Goal: Information Seeking & Learning: Learn about a topic

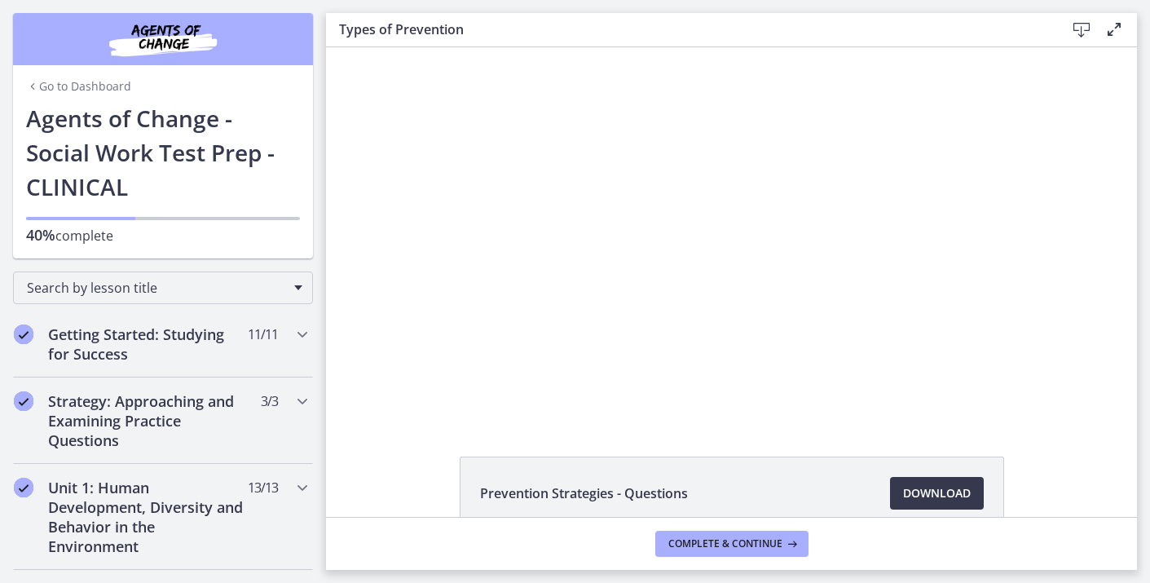
scroll to position [629, 0]
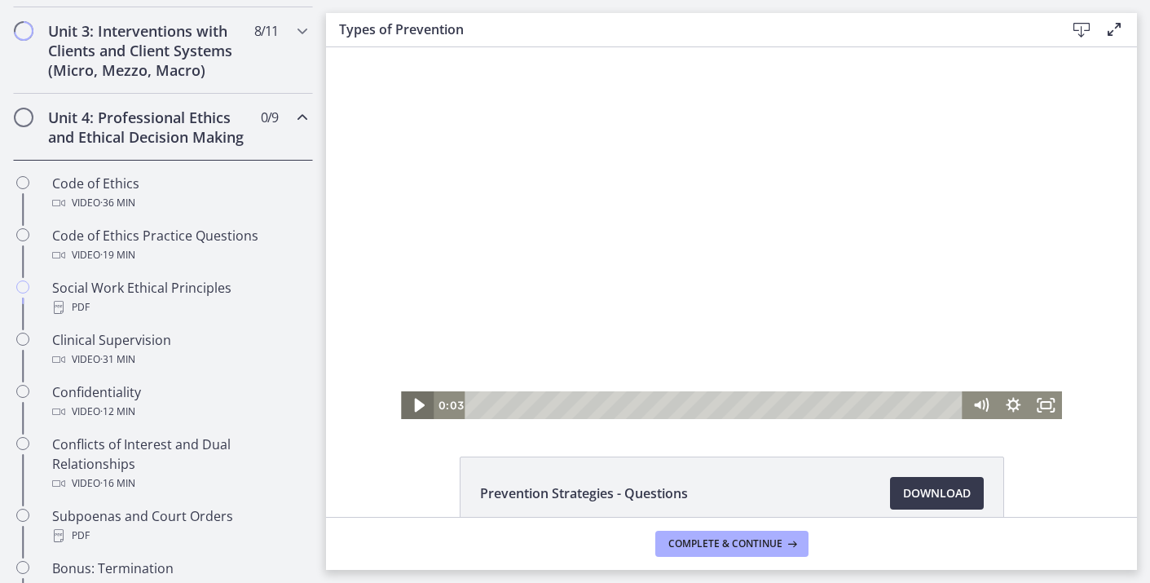
click at [427, 400] on icon "Play Video" at bounding box center [418, 405] width 39 height 33
click at [1049, 402] on rect "Fullscreen" at bounding box center [1046, 405] width 10 height 7
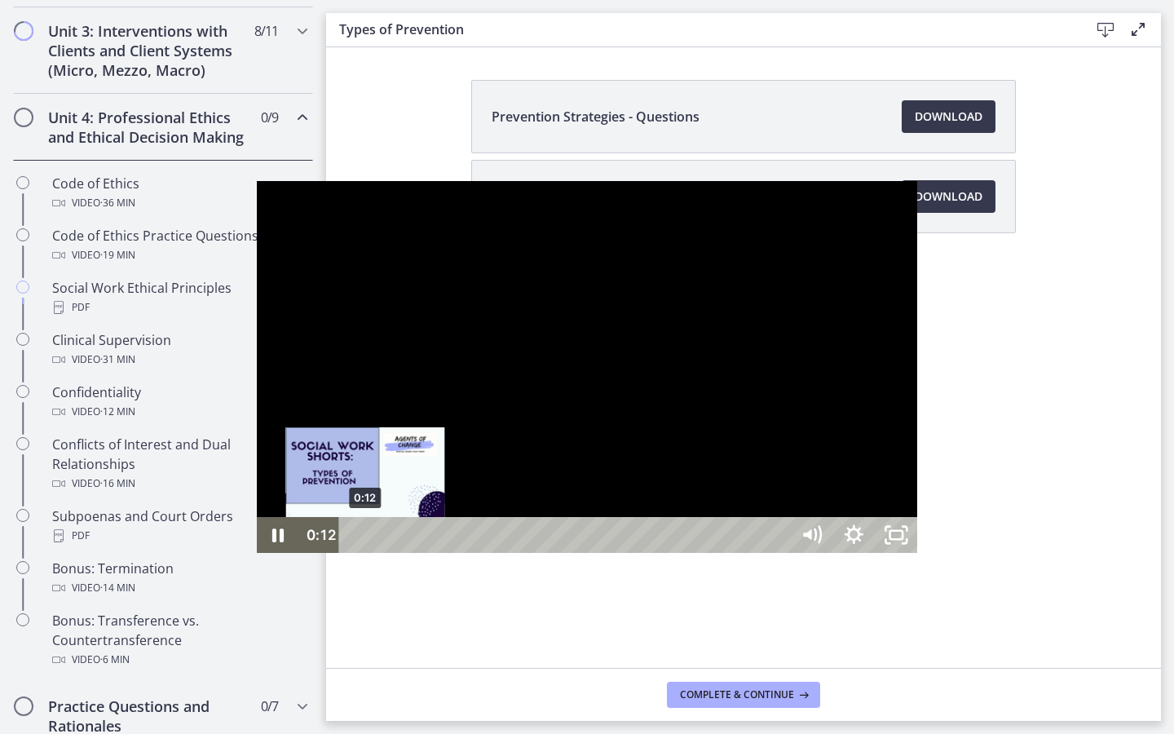
click at [355, 553] on div "0:12" at bounding box center [567, 535] width 425 height 36
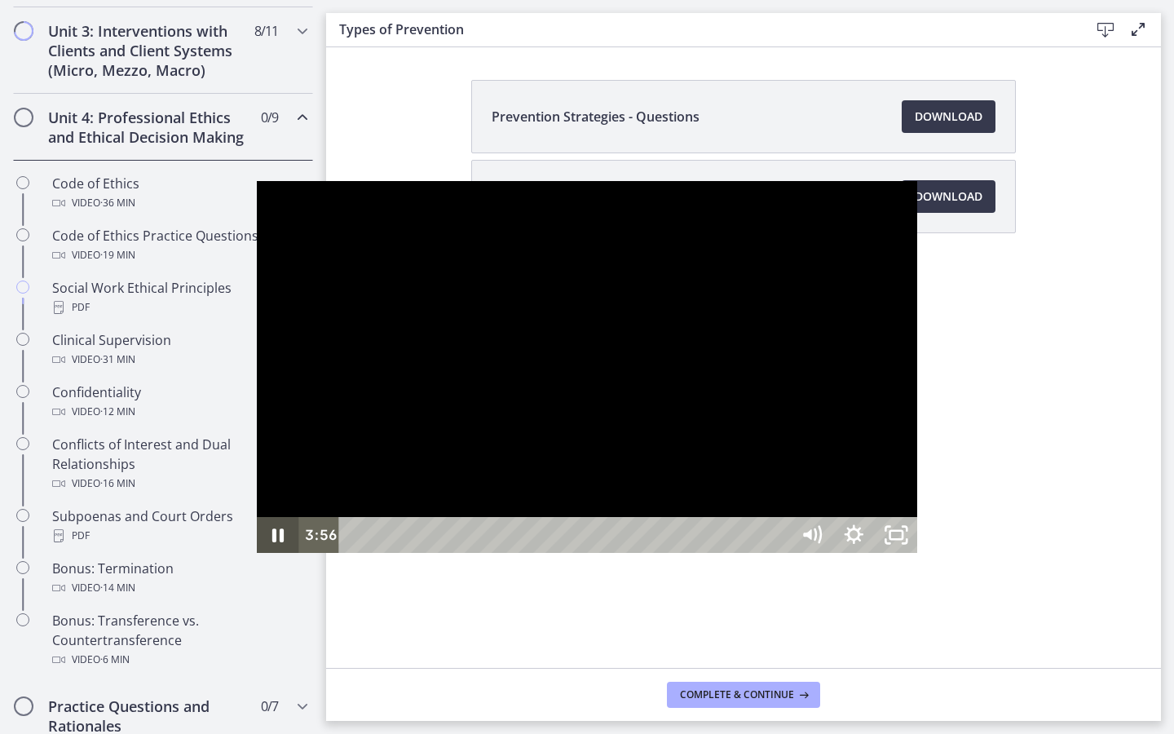
click at [257, 553] on icon "Pause" at bounding box center [278, 535] width 42 height 36
click at [254, 557] on icon "Play Video" at bounding box center [279, 535] width 51 height 43
click at [252, 557] on icon "Pause" at bounding box center [277, 535] width 51 height 43
click at [254, 557] on icon "Play Video" at bounding box center [279, 535] width 51 height 43
click at [257, 553] on icon "Pause" at bounding box center [278, 535] width 42 height 36
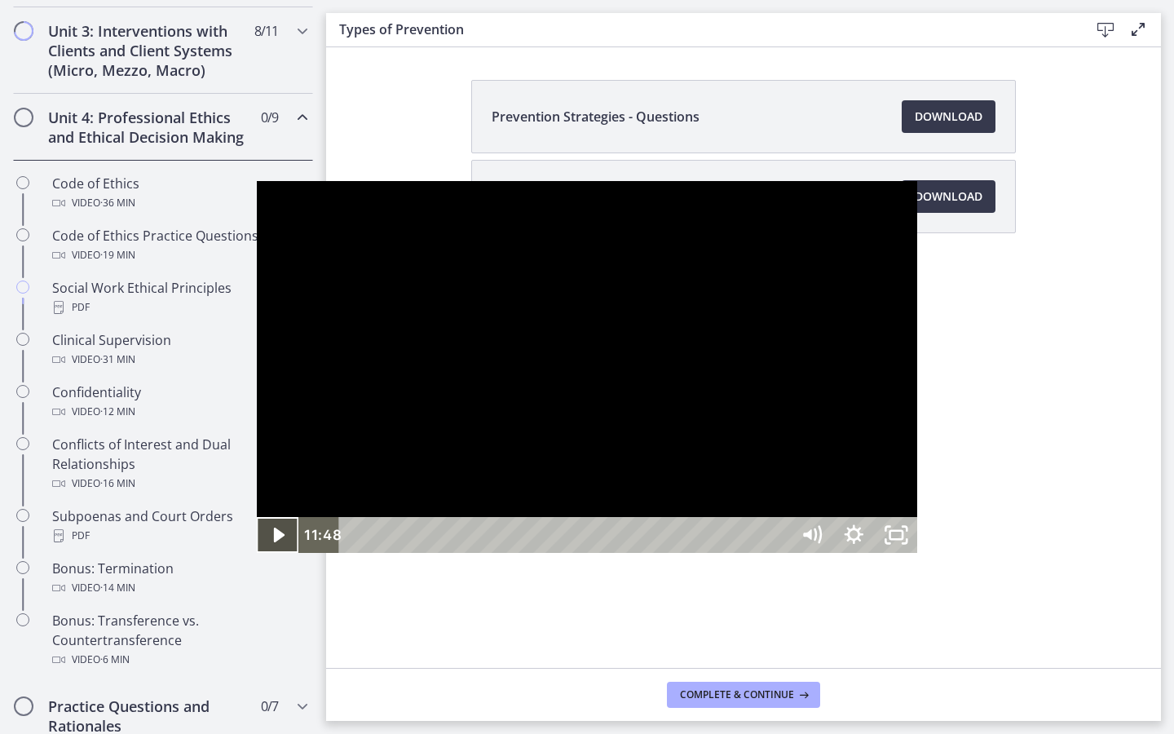
click at [257, 517] on button "Play Video" at bounding box center [278, 535] width 42 height 36
click at [257, 553] on icon "Pause" at bounding box center [278, 535] width 42 height 36
click at [254, 557] on icon "Play Video" at bounding box center [279, 535] width 51 height 43
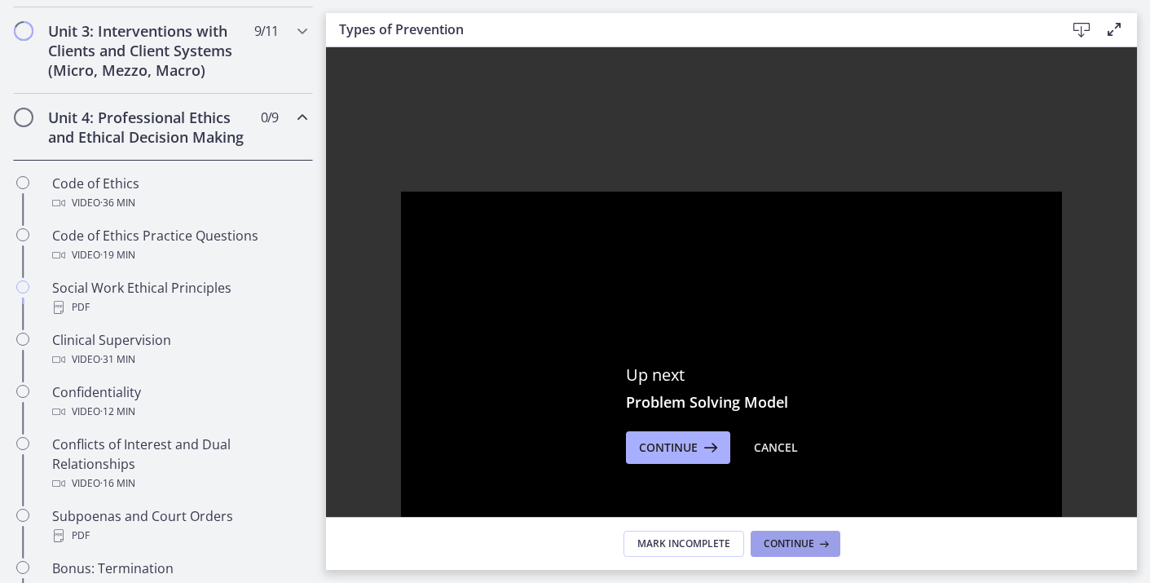
click at [765, 549] on span "Continue" at bounding box center [789, 543] width 51 height 13
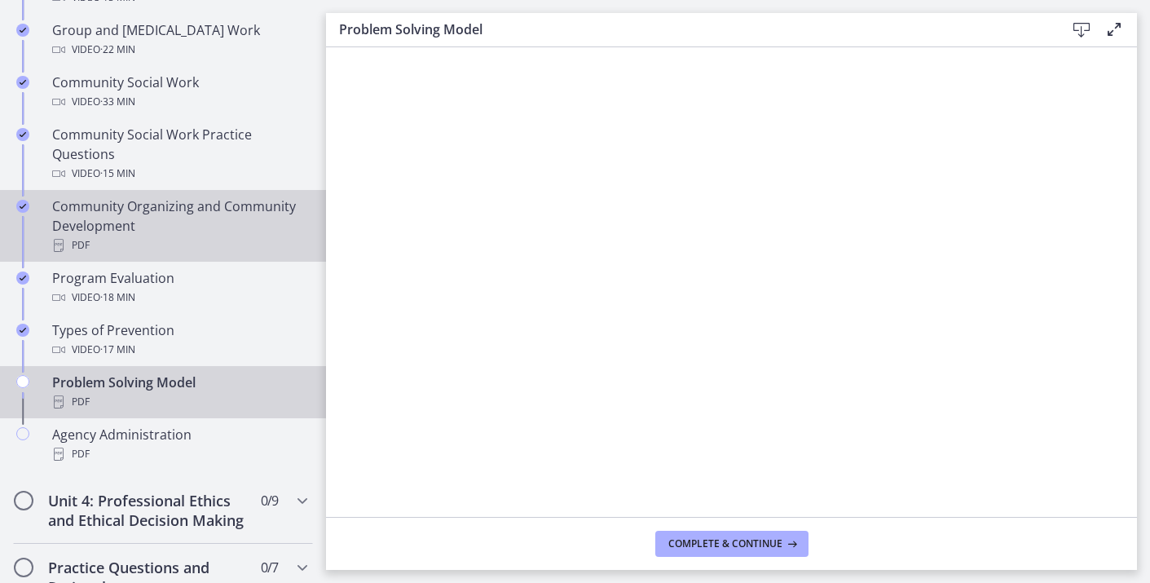
scroll to position [949, 0]
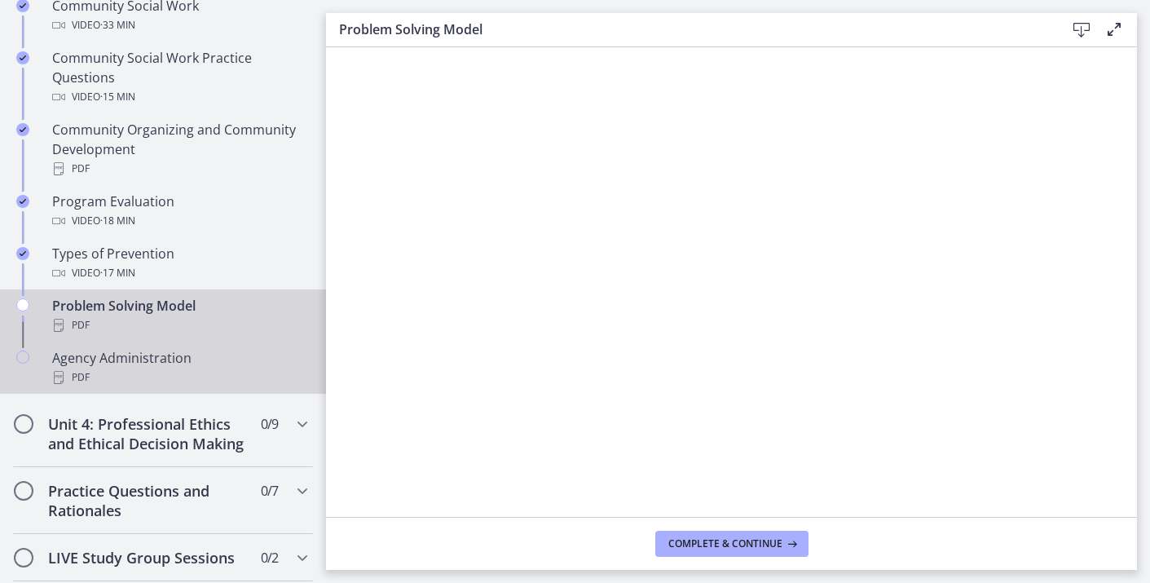
click at [199, 365] on div "Agency Administration PDF" at bounding box center [179, 367] width 254 height 39
click at [163, 296] on div "Problem Solving Model PDF" at bounding box center [179, 315] width 254 height 39
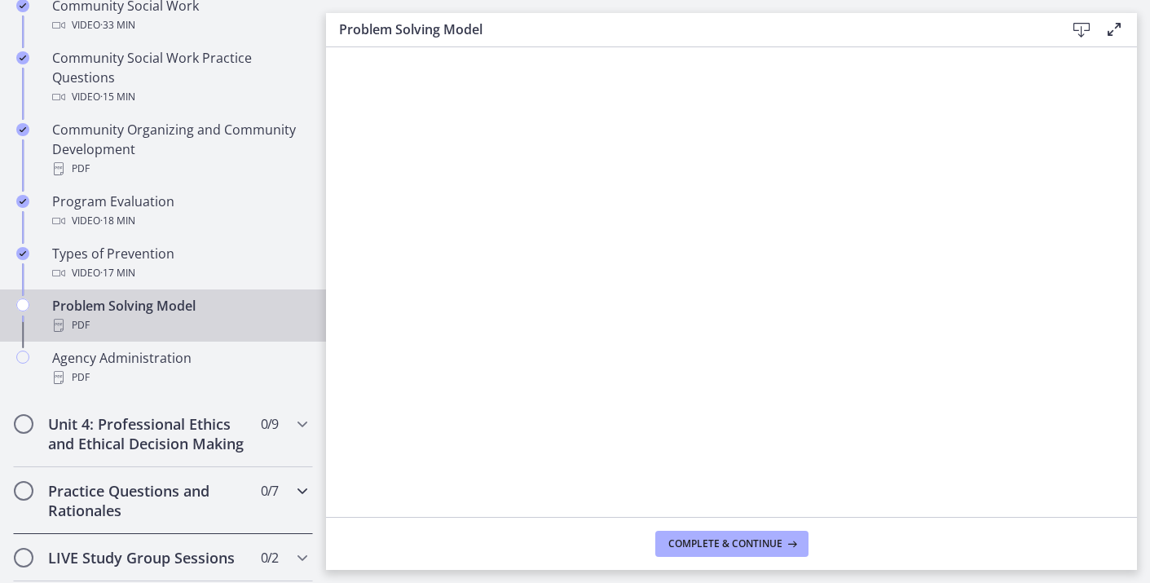
click at [307, 493] on icon "Chapters" at bounding box center [303, 491] width 20 height 20
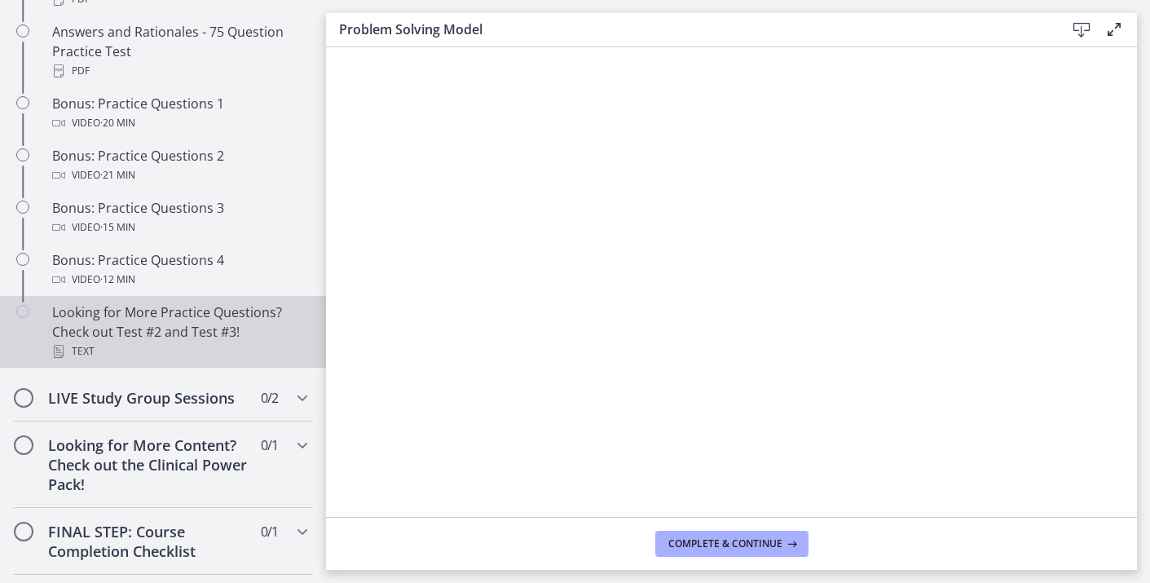
scroll to position [907, 0]
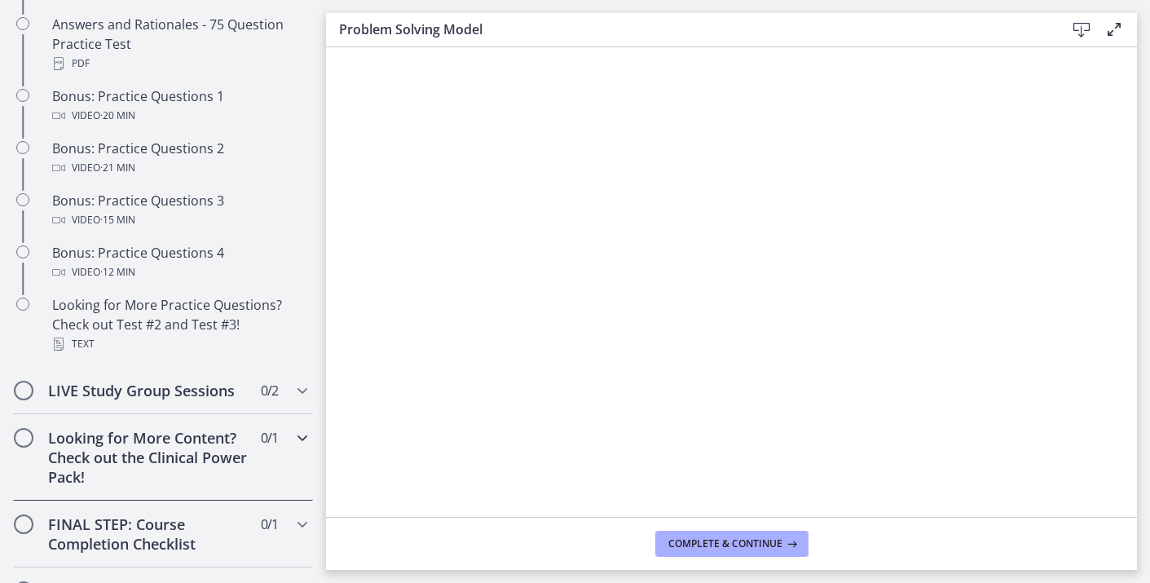
click at [307, 444] on icon "Chapters" at bounding box center [303, 438] width 20 height 20
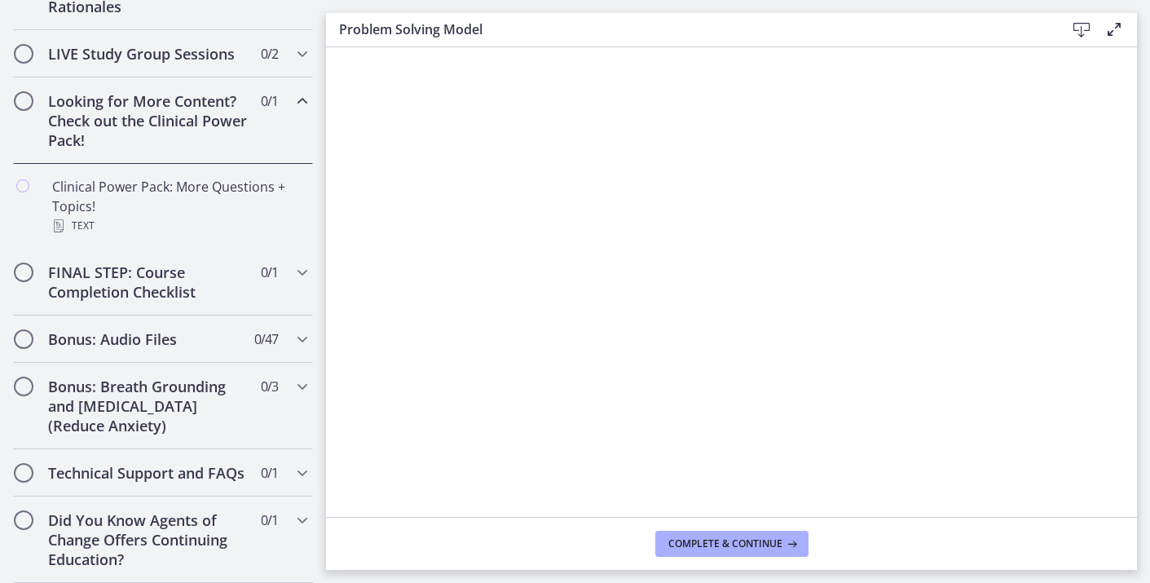
scroll to position [826, 0]
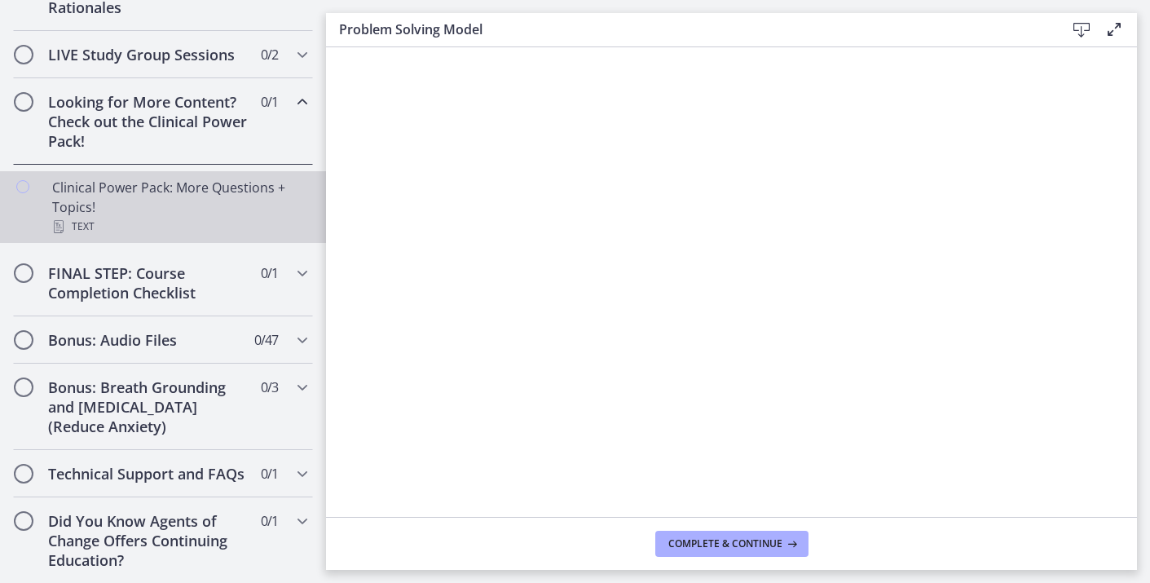
click at [250, 184] on div "Clinical Power Pack: More Questions + Topics! Text" at bounding box center [179, 207] width 254 height 59
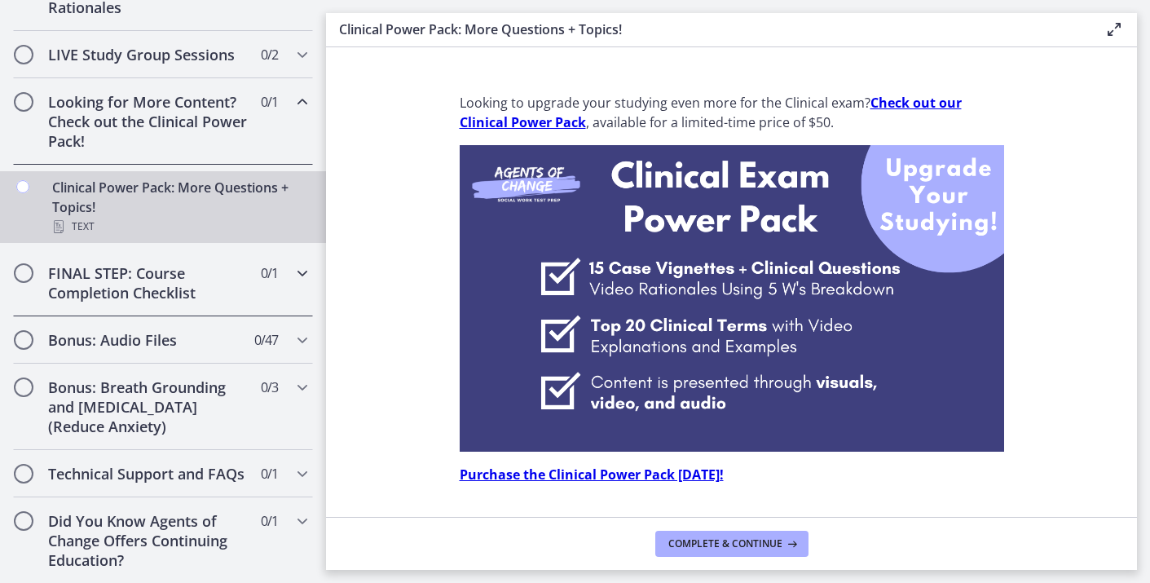
click at [298, 269] on icon "Chapters" at bounding box center [303, 273] width 20 height 20
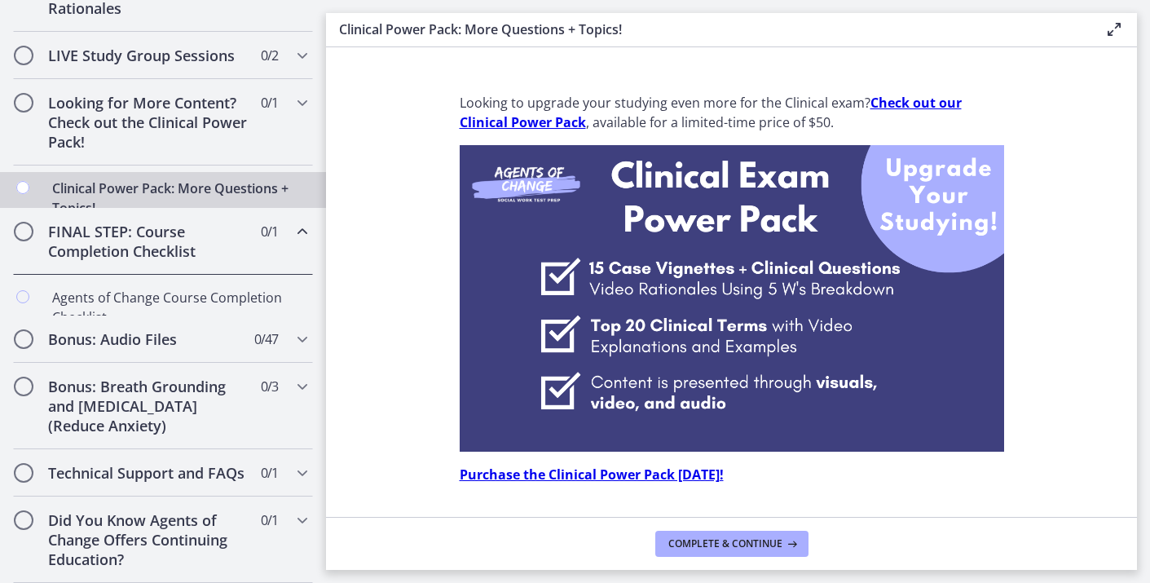
scroll to position [826, 0]
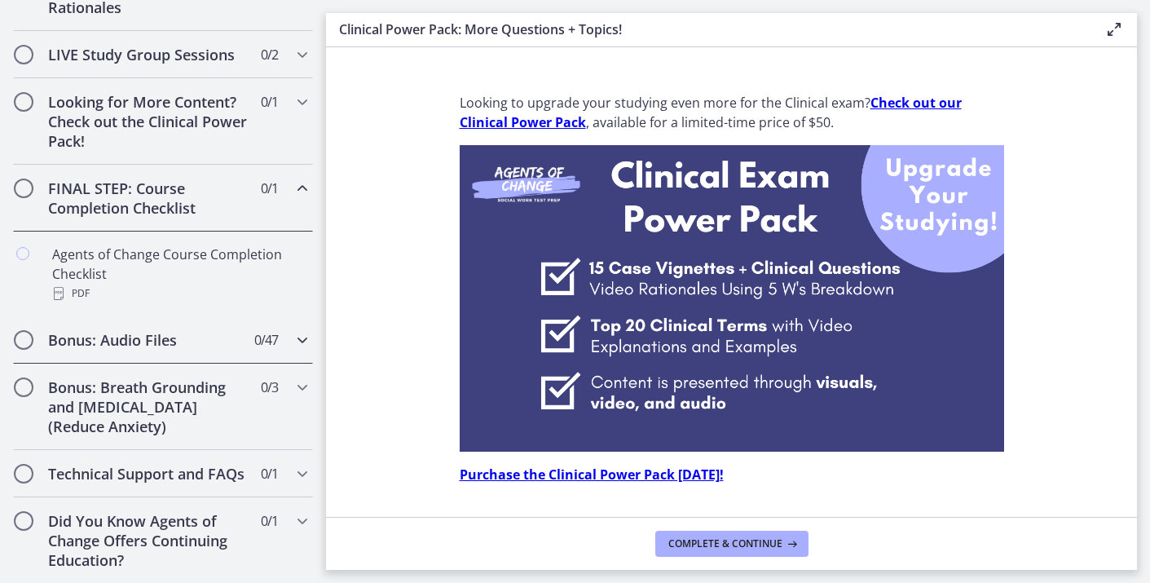
click at [284, 341] on div "Bonus: Audio Files 0 / 47 Completed" at bounding box center [163, 339] width 300 height 47
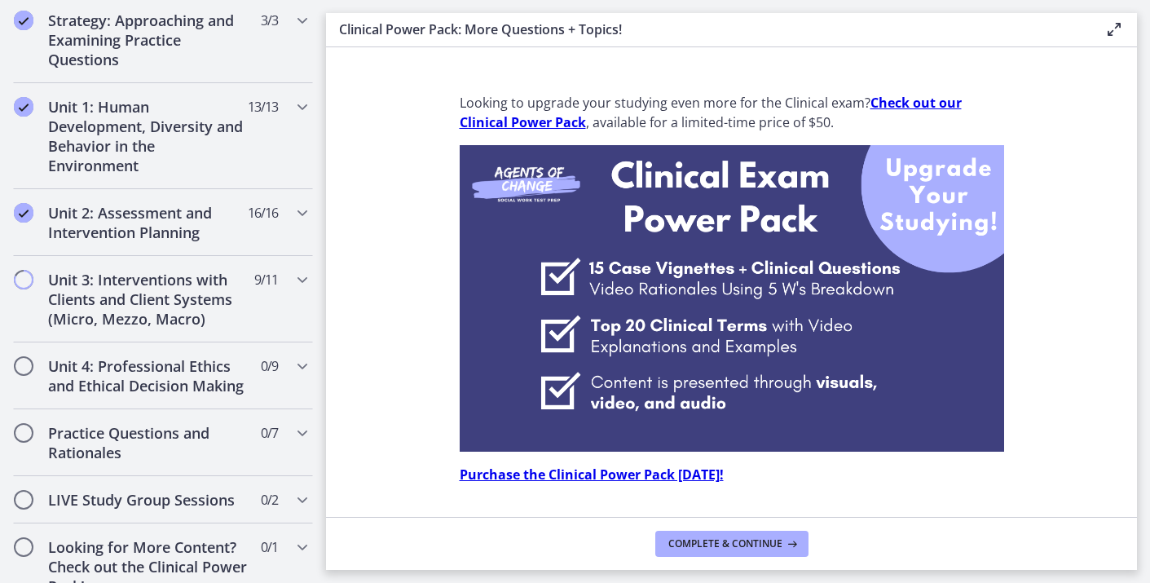
scroll to position [400, 0]
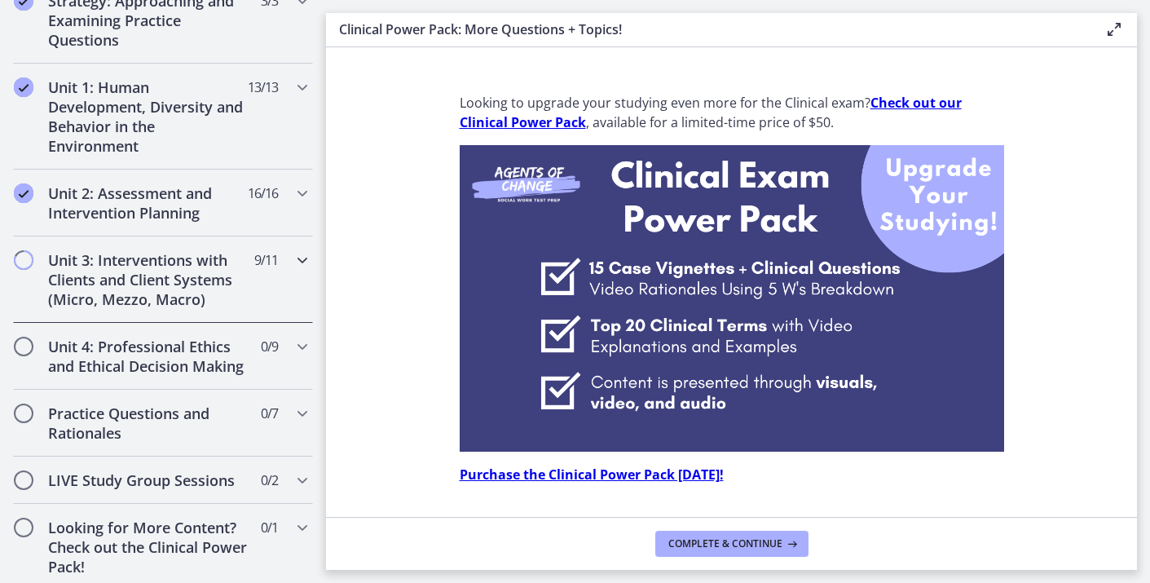
click at [300, 255] on icon "Chapters" at bounding box center [303, 260] width 20 height 20
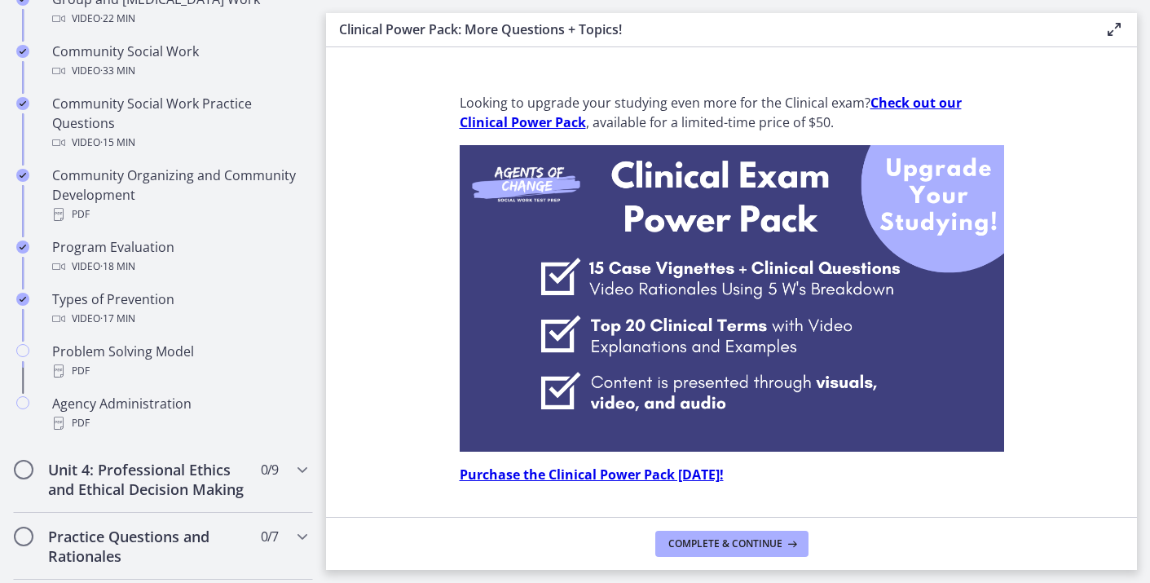
scroll to position [964, 0]
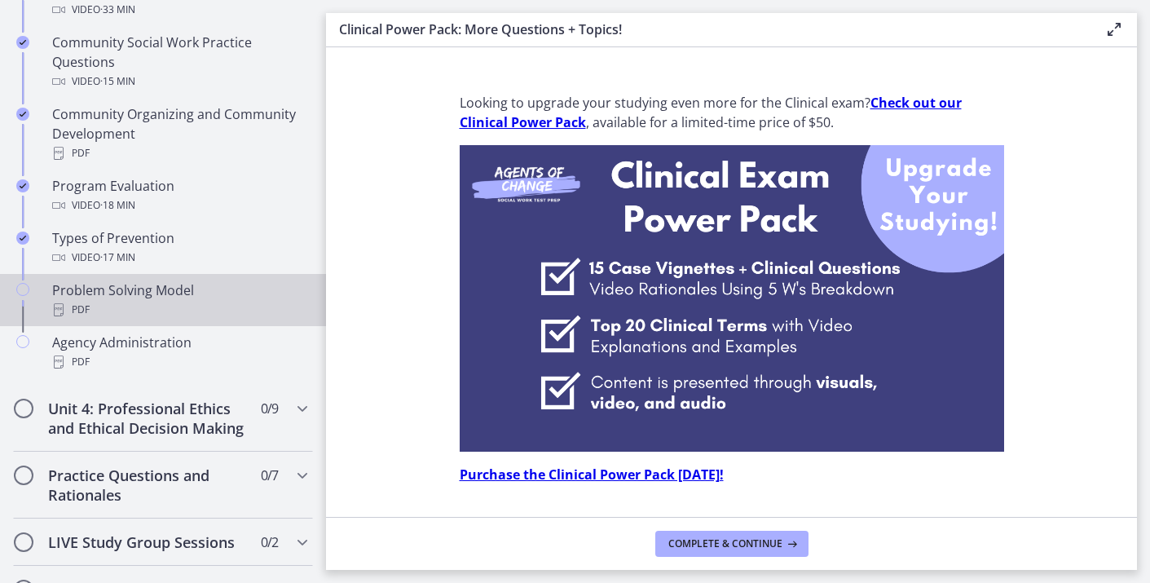
click at [210, 292] on div "Problem Solving Model PDF" at bounding box center [179, 299] width 254 height 39
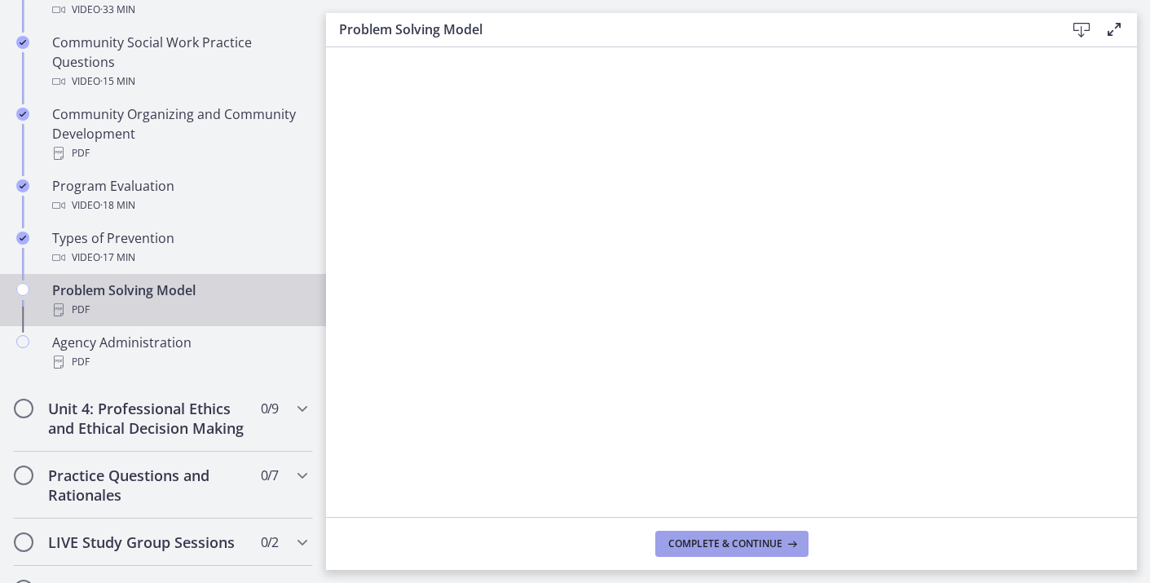
click at [733, 556] on button "Complete & continue" at bounding box center [731, 544] width 153 height 26
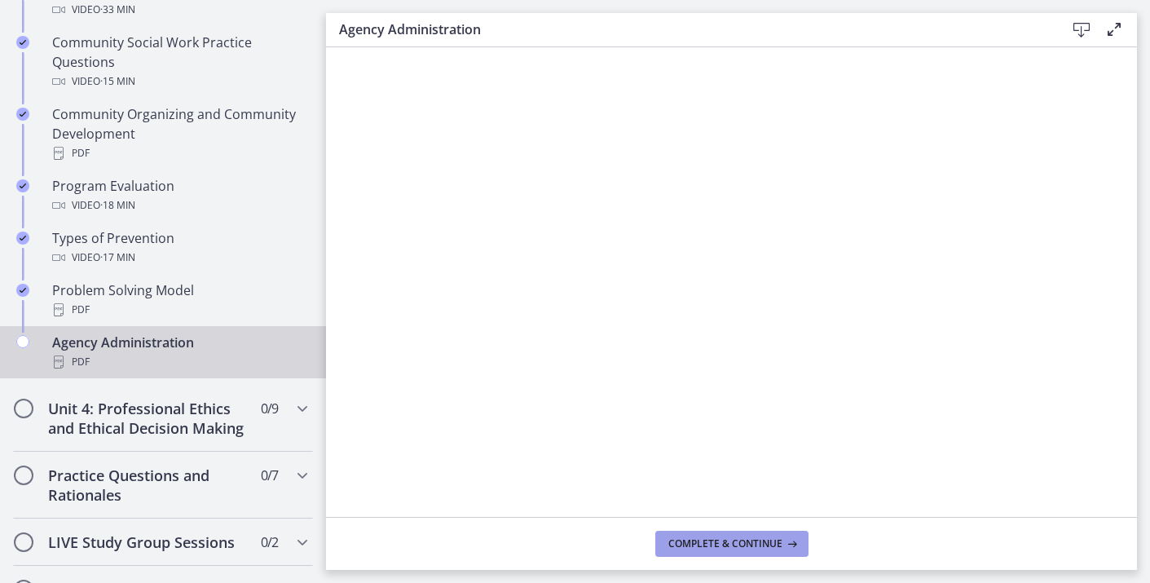
click at [741, 547] on span "Complete & continue" at bounding box center [725, 543] width 114 height 13
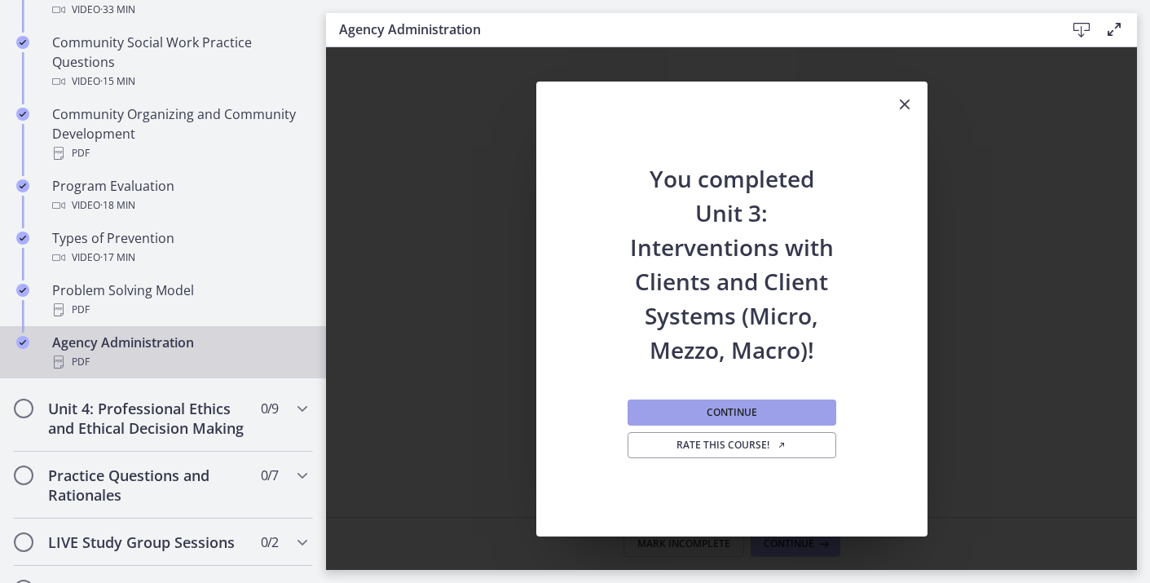
click at [749, 406] on span "Continue" at bounding box center [732, 412] width 51 height 13
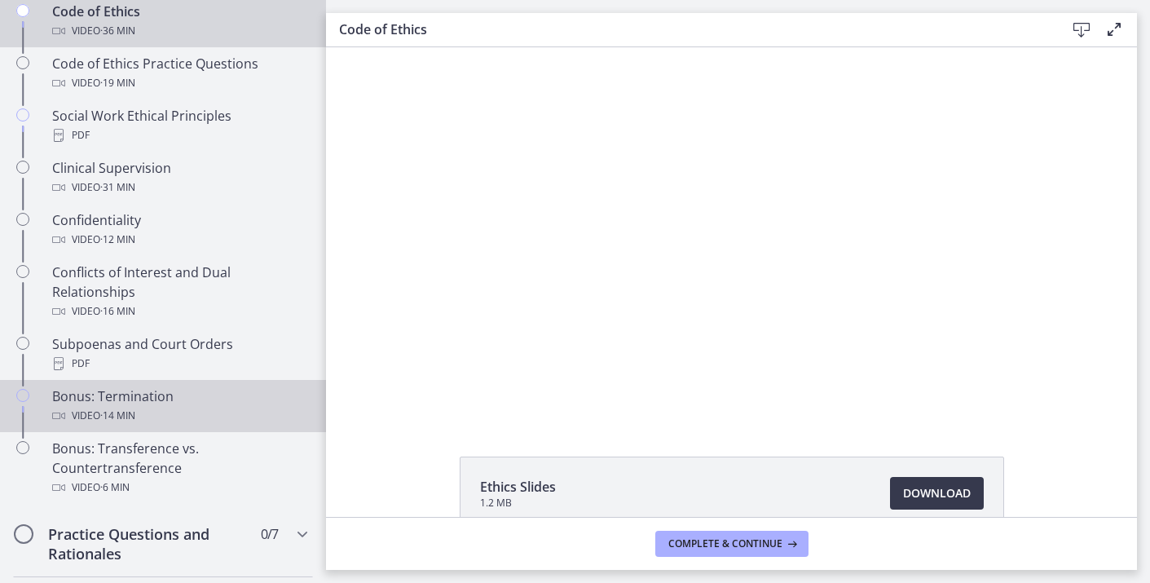
scroll to position [755, 0]
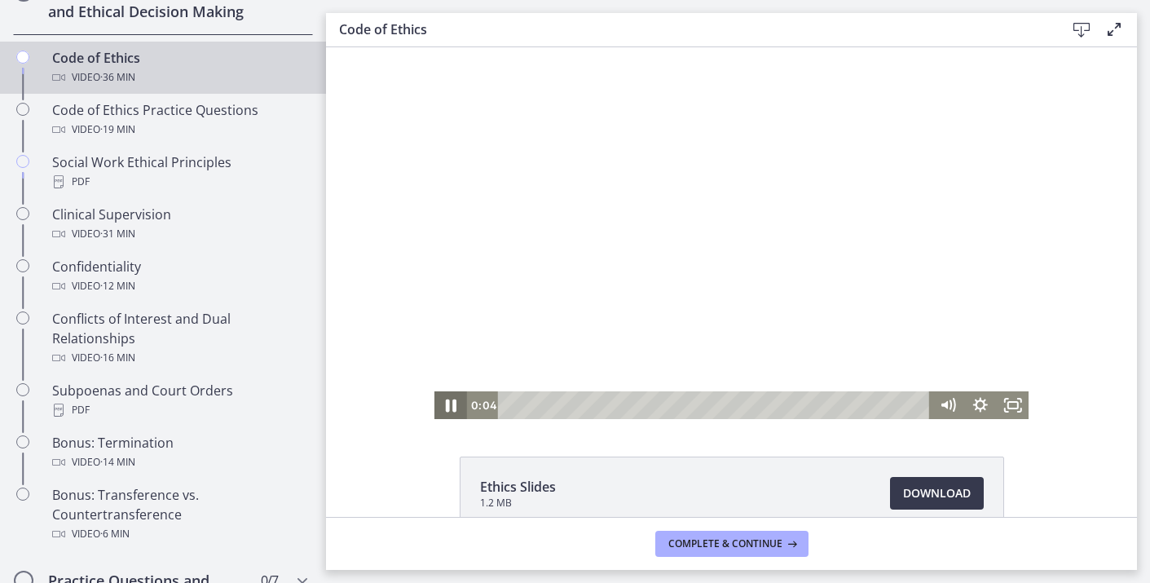
click at [447, 409] on icon "Pause" at bounding box center [451, 405] width 11 height 13
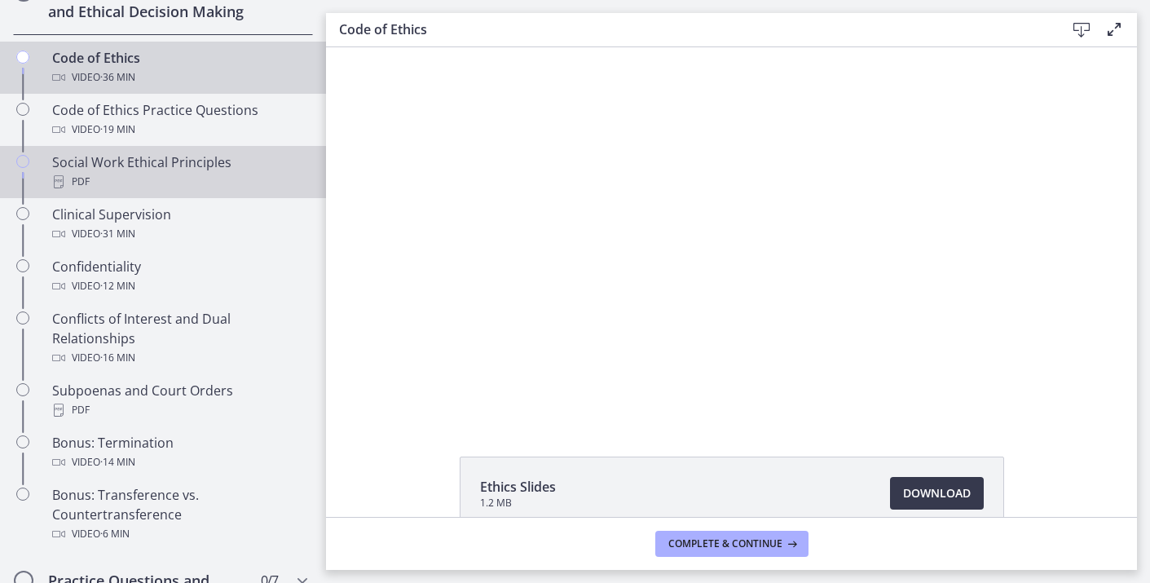
click at [158, 173] on div "PDF" at bounding box center [179, 182] width 254 height 20
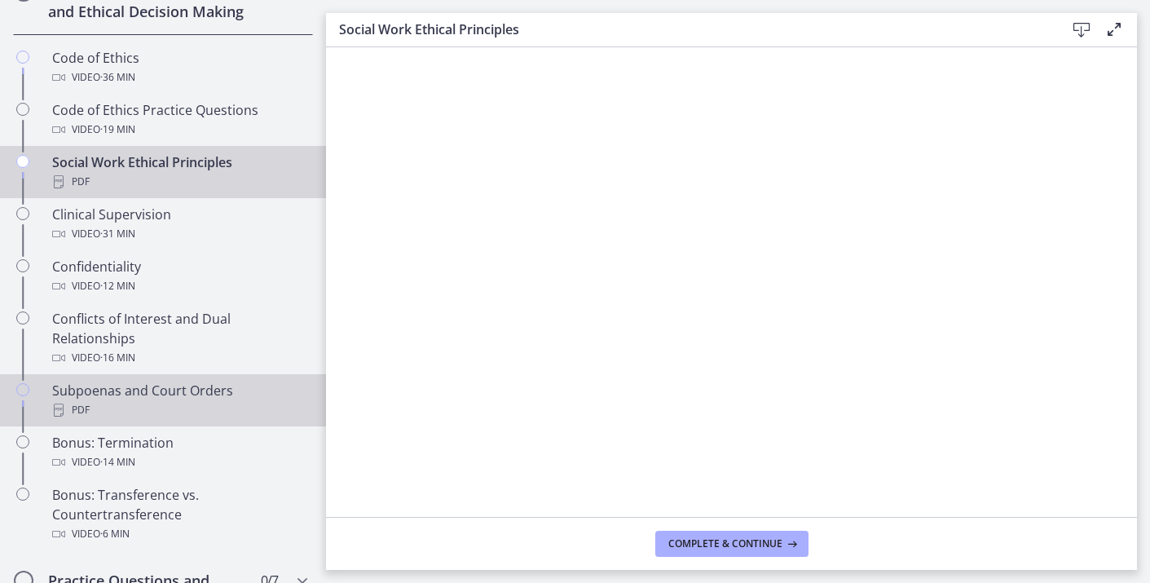
click at [231, 393] on div "Subpoenas and Court Orders PDF" at bounding box center [179, 400] width 254 height 39
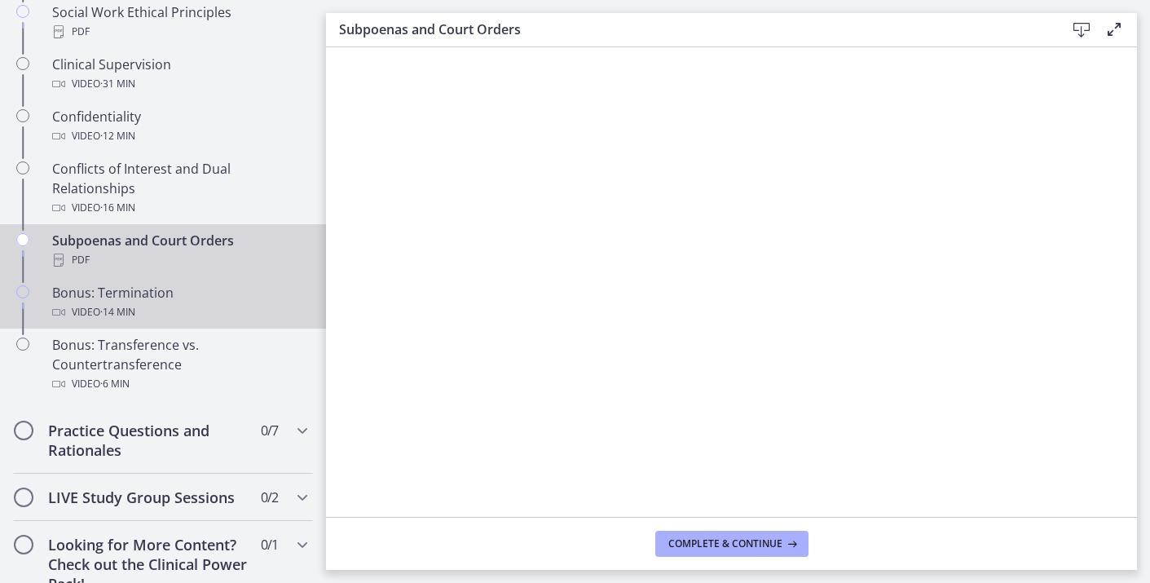
scroll to position [914, 0]
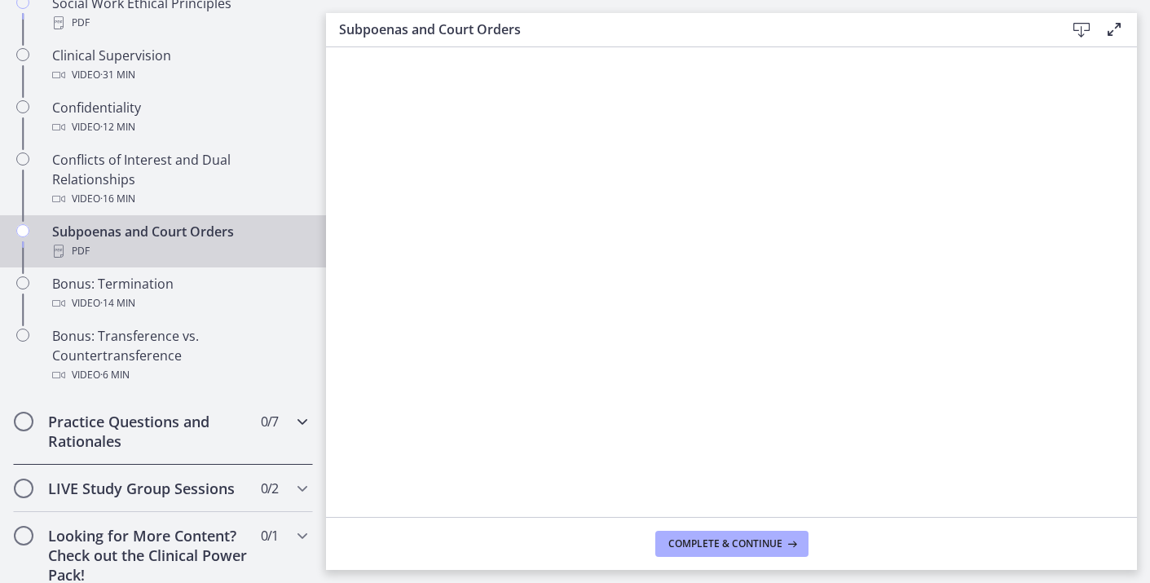
click at [267, 439] on div "Practice Questions and Rationales 0 / 7 Completed" at bounding box center [163, 431] width 300 height 67
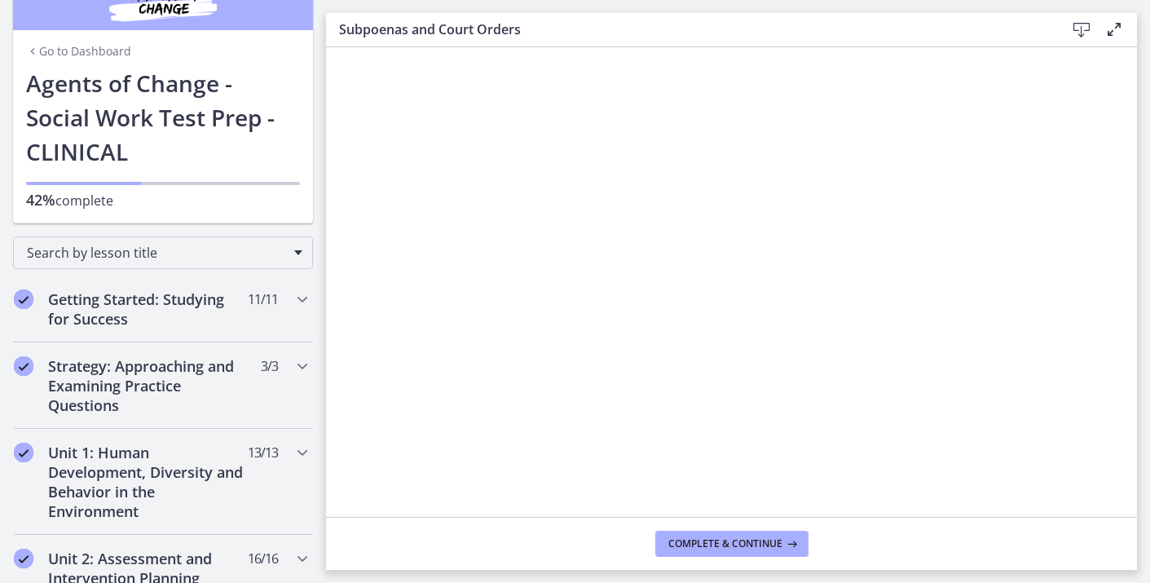
scroll to position [31, 0]
